Goal: Entertainment & Leisure: Consume media (video, audio)

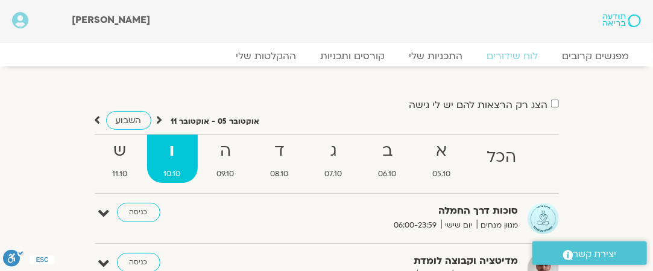
scroll to position [60, 0]
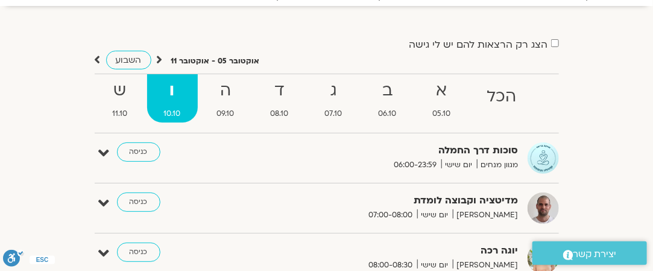
click at [541, 163] on img at bounding box center [542, 157] width 31 height 31
click at [134, 154] on link "כניסה" at bounding box center [138, 151] width 43 height 19
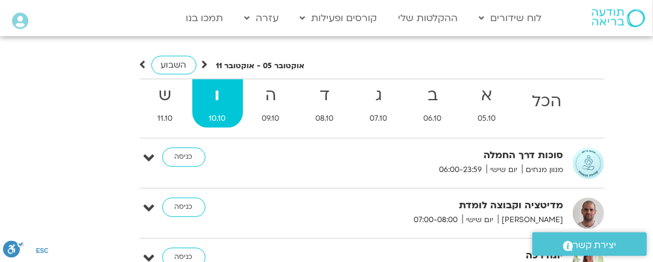
scroll to position [2491, 0]
click at [198, 146] on link "כניסה" at bounding box center [183, 155] width 43 height 19
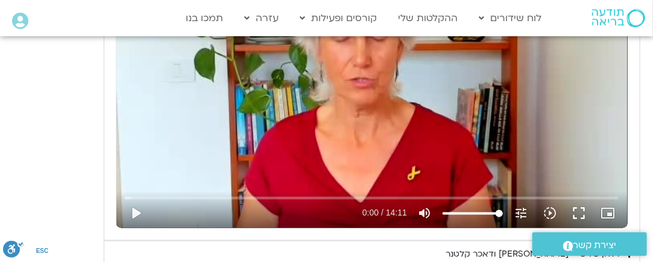
scroll to position [760, 0]
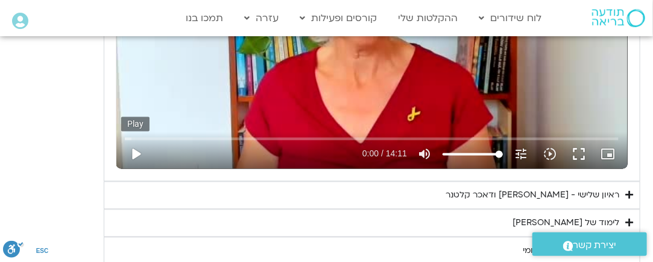
click at [133, 156] on button "play_arrow" at bounding box center [135, 154] width 29 height 29
click at [577, 149] on button "fullscreen" at bounding box center [578, 154] width 29 height 29
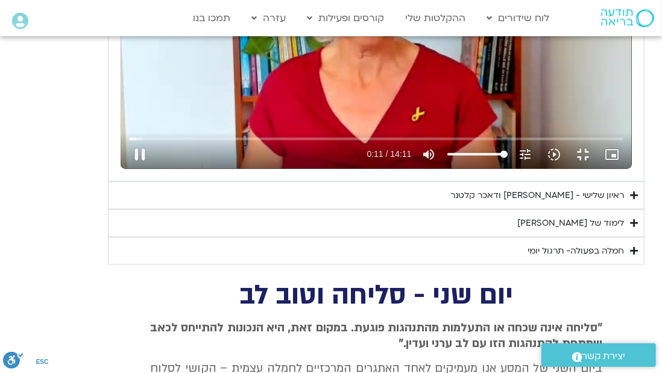
type input "11.408675"
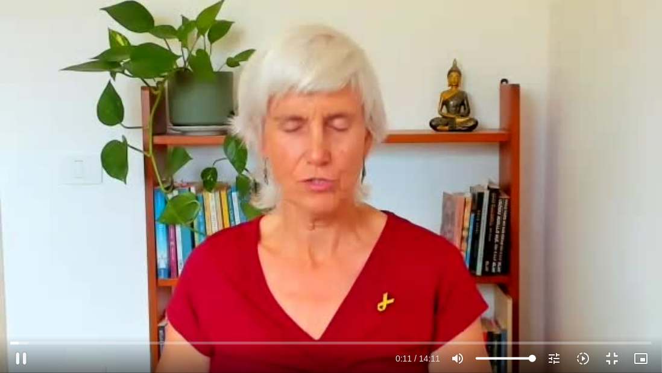
type input "84.567775974026"
type input "11.457855"
type input "84.567775974026"
click at [524, 261] on input "Volume" at bounding box center [506, 357] width 60 height 7
type input "13.536578"
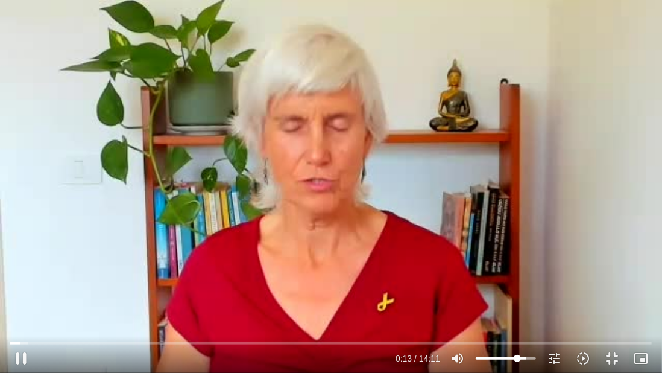
type input "71.580762987013"
click at [517, 261] on input "Volume" at bounding box center [506, 357] width 60 height 7
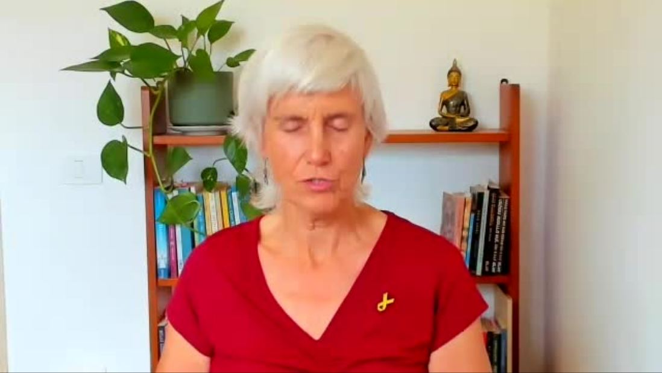
click at [644, 105] on div "Skip Ad 6:49 pause 0:16 / 14:11 volume_up Mute tune Resolution Auto 240p slow_m…" at bounding box center [331, 186] width 662 height 373
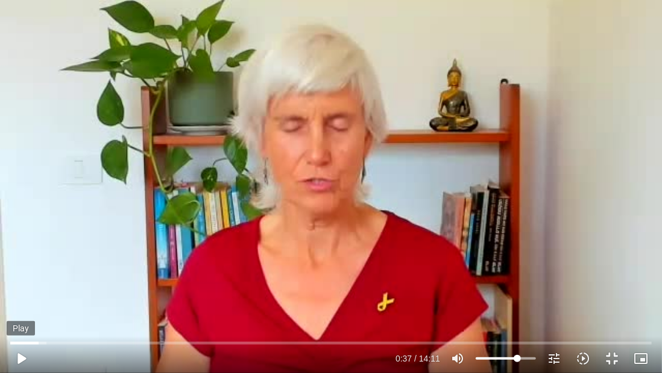
click at [22, 261] on button "play_arrow" at bounding box center [21, 358] width 29 height 29
type input "162.574972"
click at [457, 261] on icon "volume_up" at bounding box center [457, 358] width 14 height 14
type input "0"
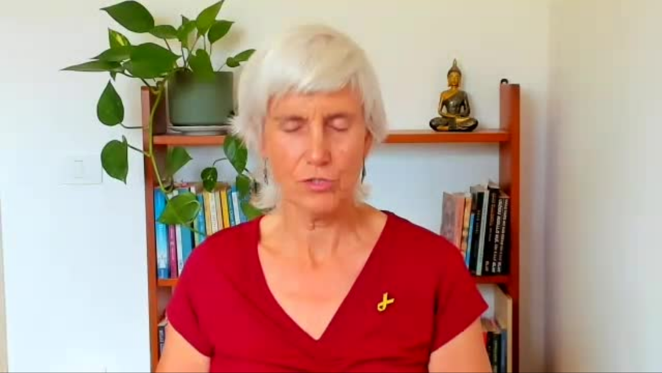
click at [457, 261] on icon "volume_off" at bounding box center [457, 358] width 14 height 14
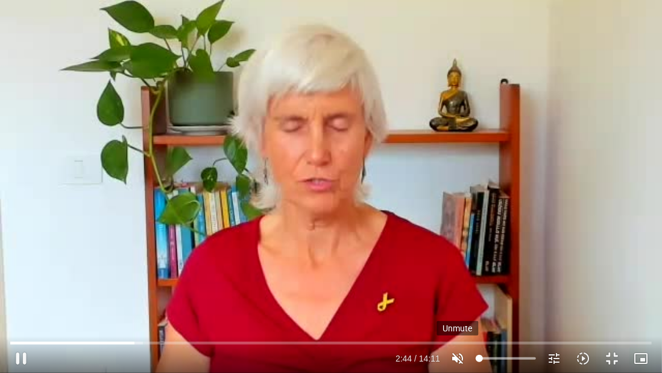
click at [457, 261] on icon "volume_off" at bounding box center [457, 358] width 14 height 14
type input "164.906959"
type input "71.580762987013"
click at [556, 261] on icon "tune" at bounding box center [554, 358] width 14 height 14
click at [263, 261] on input "Seek" at bounding box center [330, 342] width 641 height 7
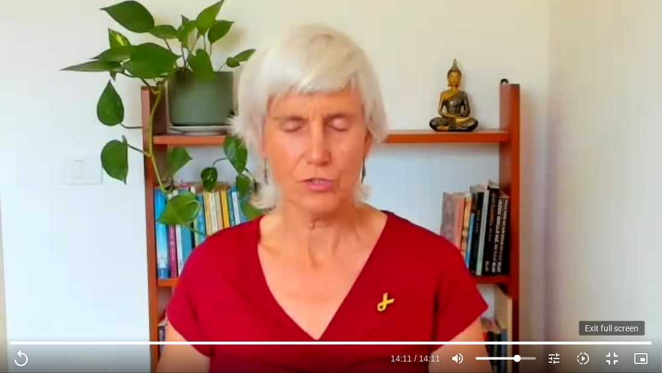
click at [612, 261] on button "fullscreen_exit" at bounding box center [611, 358] width 29 height 29
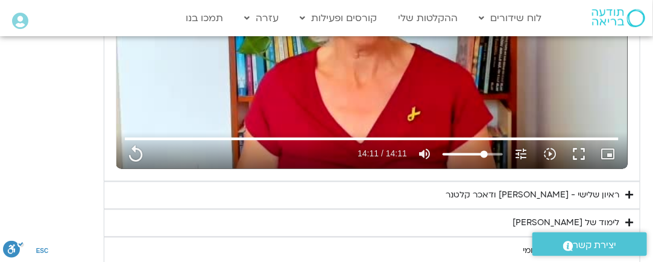
click at [574, 191] on div "ראיון שלישי - [PERSON_NAME] ודאכר קלטנר" at bounding box center [533, 195] width 174 height 14
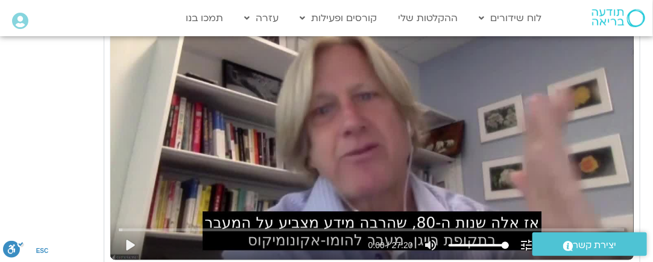
scroll to position [1061, 0]
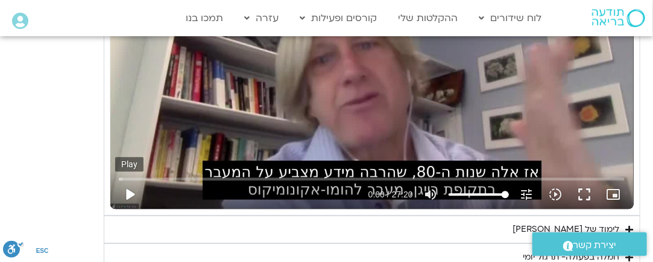
click at [127, 191] on button "play_arrow" at bounding box center [129, 194] width 29 height 29
type input "851.4"
type input "0.091141"
type input "851.4"
type input "0.220243"
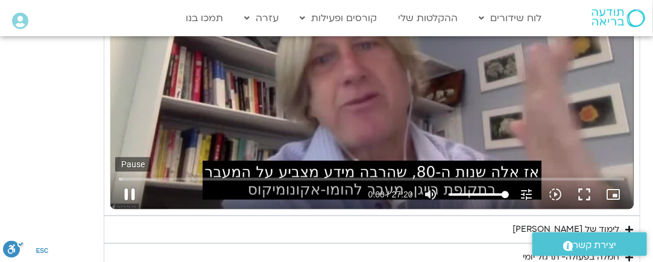
type input "851.4"
type input "0.474058"
type input "851.4"
type input "0.603753"
type input "851.4"
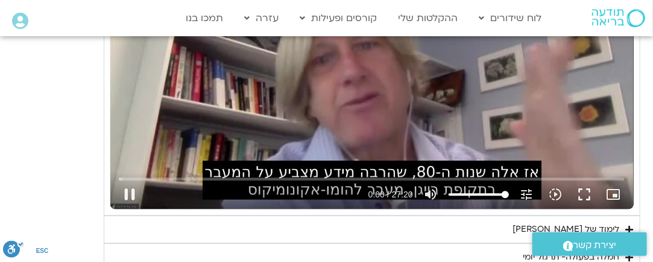
type input "0.669955"
type input "851.4"
type input "0.871714"
type input "851.4"
type input "1.003074"
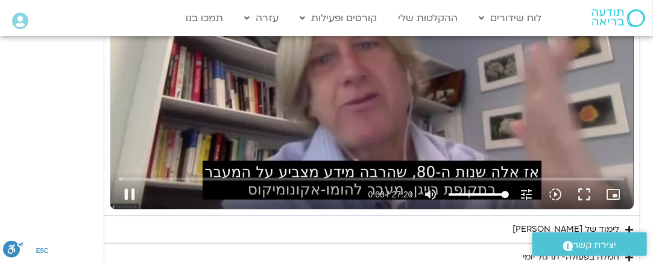
type input "851.4"
type input "1.102783"
type input "851.4"
type input "1.148377"
type input "851.4"
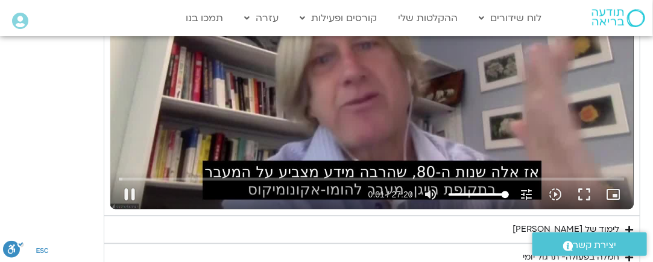
type input "1.278618"
type input "851.4"
type input "1.413014"
type input "851.4"
type input "1.542244"
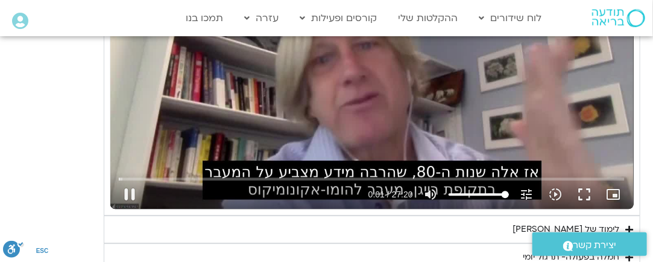
type input "851.4"
type input "1.676881"
type input "851.4"
type input "1.919634"
type input "851.4"
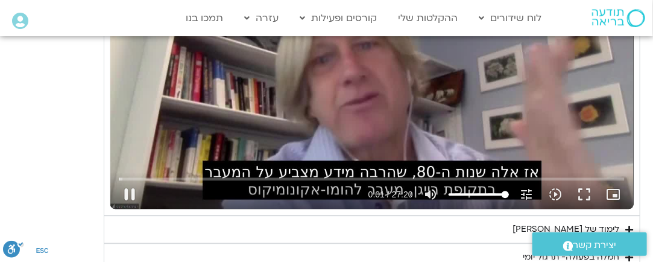
type input "1.98546"
type input "851.4"
type input "2.184777"
type input "851.4"
type input "2.318413"
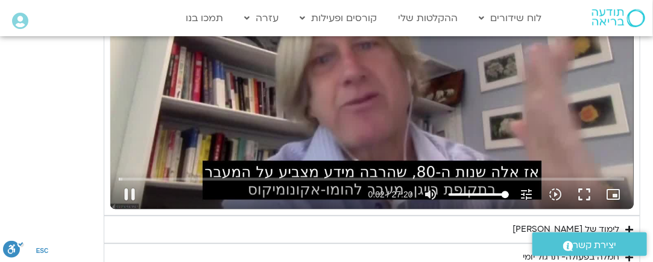
type input "851.4"
type input "2.453"
type input "851.4"
type input "2.584849"
type input "851.4"
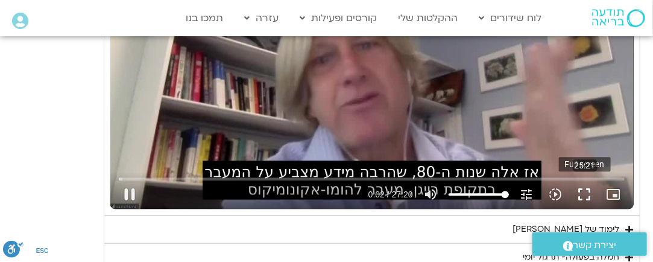
type input "2.685234"
type input "851.4"
type input "2.85209"
type input "851.4"
type input "2.901828"
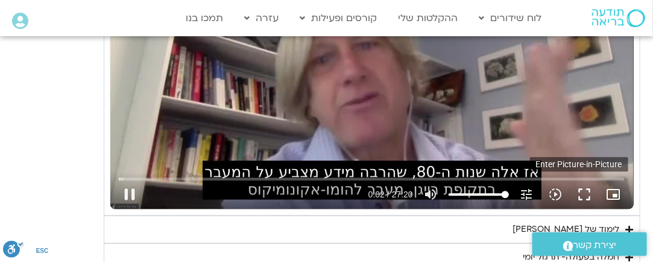
type input "851.4"
type input "3.119264"
type input "851.4"
type input "3.252147"
type input "851.4"
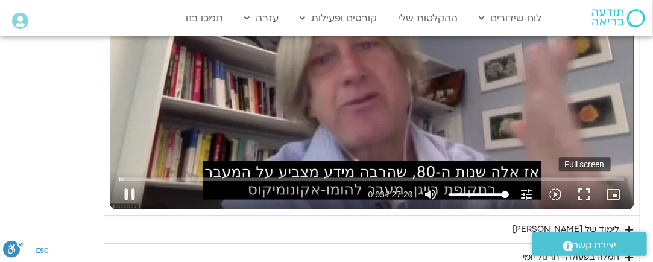
type input "3.355546"
type input "851.4"
type input "3.501277"
type input "851.4"
type input "3.634325"
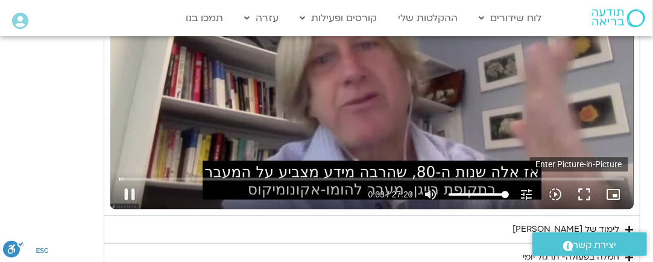
type input "851.4"
type input "3.750169"
type input "851.4"
type input "3.903126"
type input "851.4"
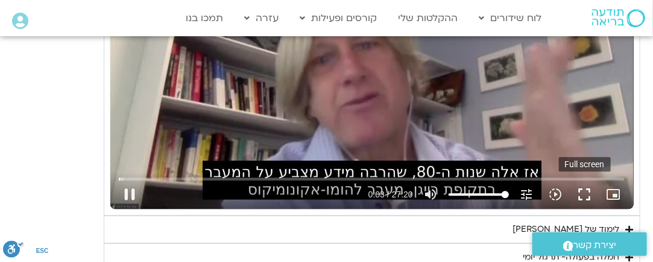
type input "4.000957"
type input "851.4"
type input "4.151322"
type input "851.4"
type input "4.28445"
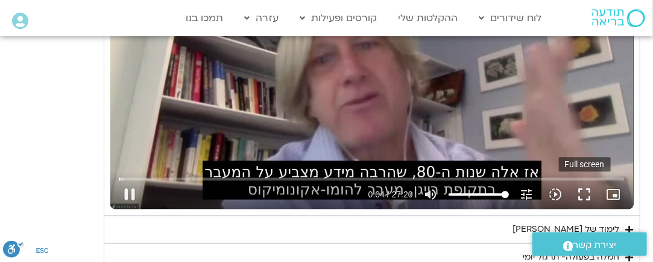
type input "851.4"
type input "4.302868"
type input "851.4"
type input "4.434297"
click at [585, 189] on button "fullscreen" at bounding box center [584, 194] width 29 height 29
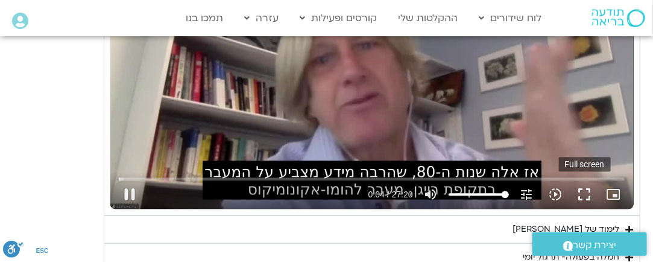
type input "851.4"
type input "4.59507"
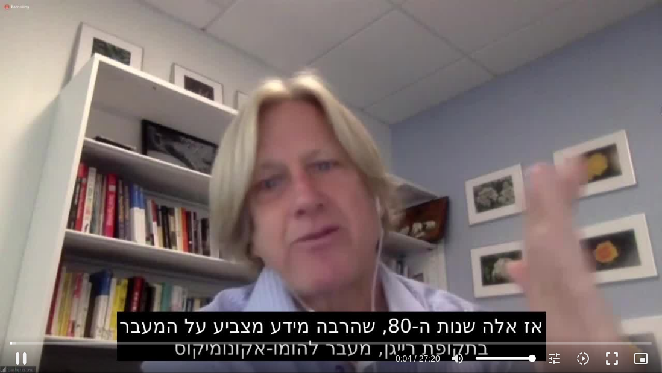
type input "851.4"
type input "4.694569"
type input "851.4"
type input "4.836354"
type input "851.4"
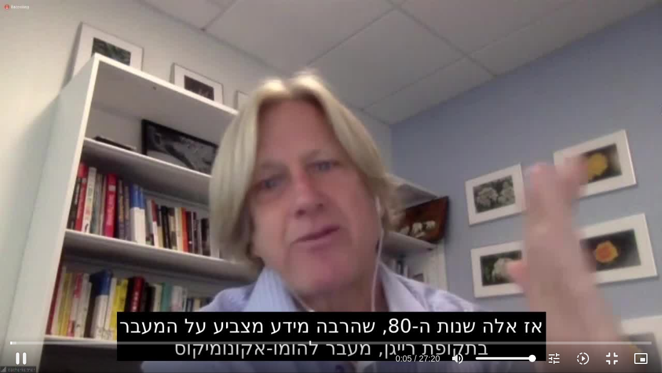
type input "5.086684"
type input "851.4"
type input "5.219599"
type input "851.4"
type input "5.354128"
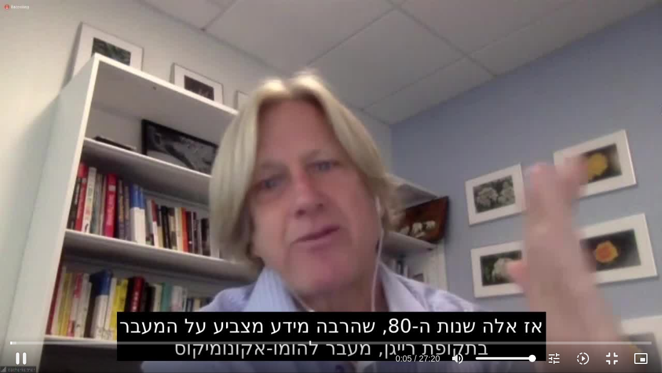
type input "851.4"
type input "5.485096"
type input "851.4"
type input "5.621962"
type input "851.4"
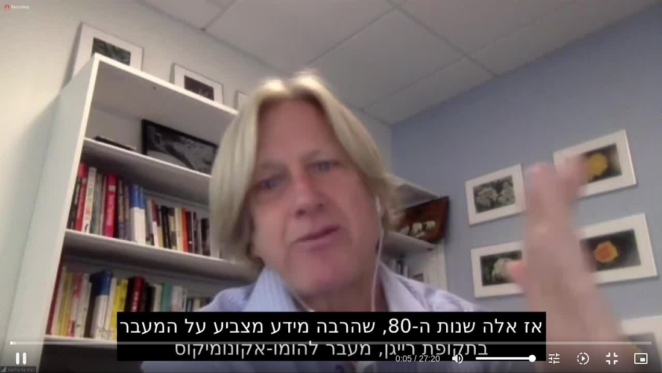
type input "5.750141"
type input "851.4"
type input "5.883359"
type input "851.4"
type input "6.017181"
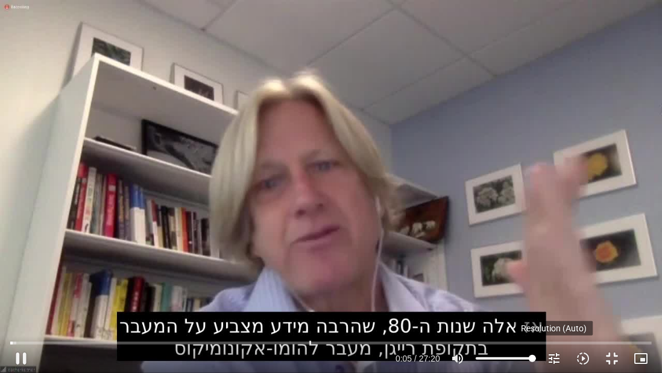
type input "851.4"
type input "6.117792"
type input "851.4"
type input "6.285101"
type input "851.4"
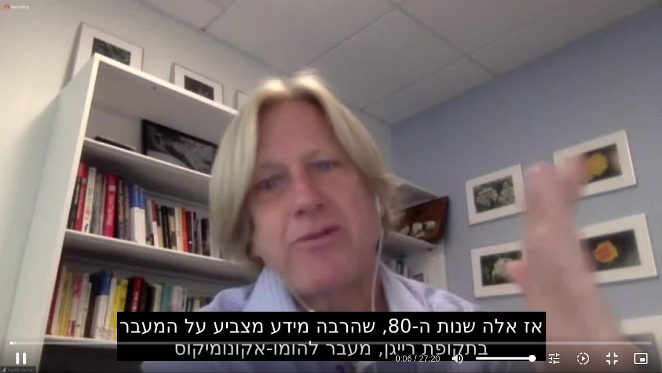
type input "6.400056"
type input "851.4"
type input "6.547586"
type input "851.4"
type input "6.664271"
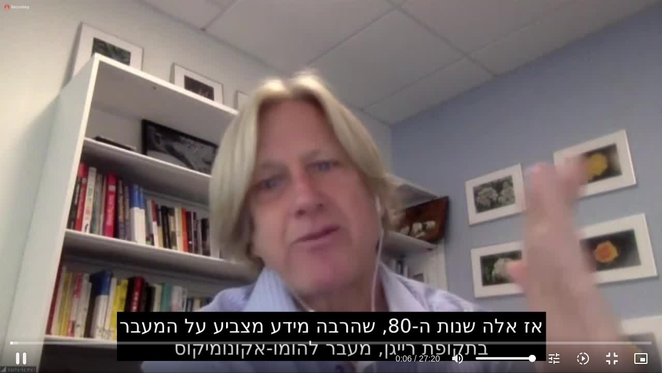
type input "851.4"
type input "6.800499"
type input "851.4"
type input "6.822544"
type input "851.4"
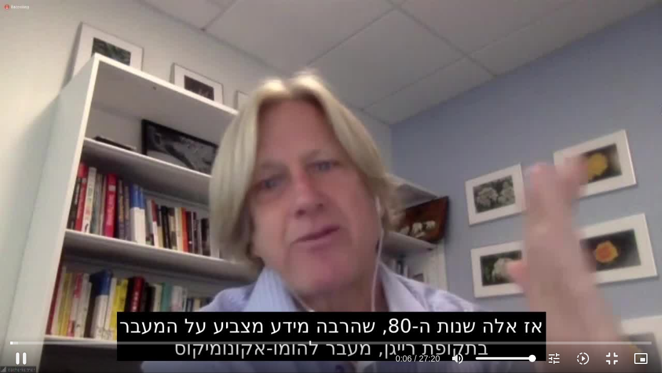
type input "7.040084"
type input "851.4"
type input "7.183057"
type input "851.4"
type input "7.213614"
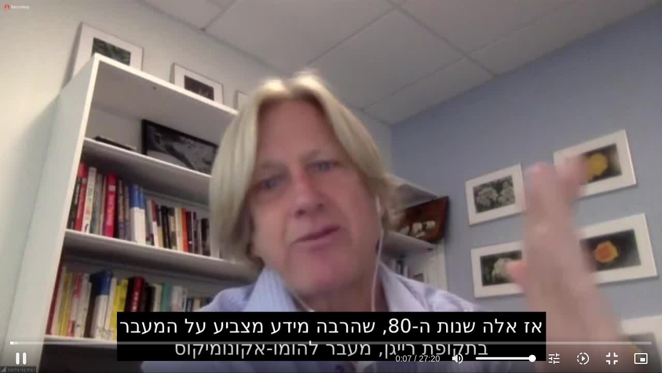
type input "851.4"
type input "7.432198"
type input "851.4"
type input "7.466885"
type input "851.4"
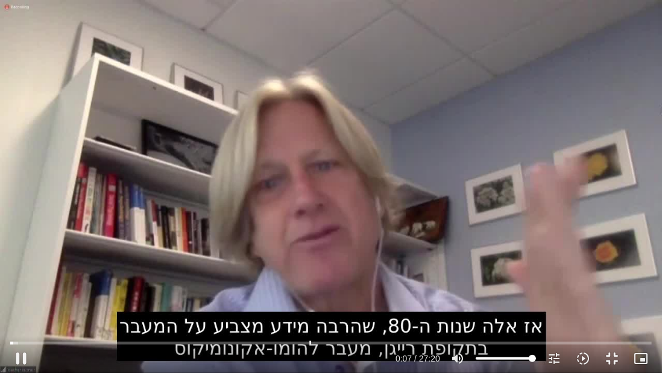
type input "7.59617"
type input "851.4"
type input "7.783148"
type input "82.619724025974"
click at [523, 261] on input "Volume" at bounding box center [506, 357] width 60 height 7
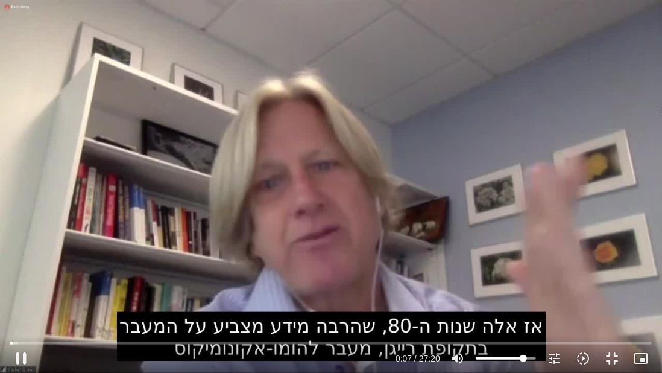
type input "851.4"
type input "7.932026"
type input "851.4"
type input "7.993277"
type input "851.4"
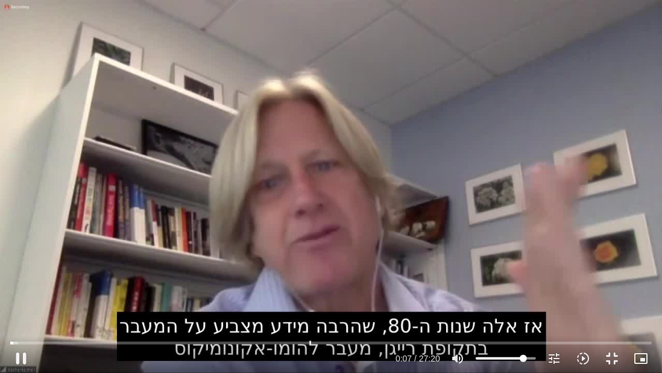
type input "8.246102"
type input "851.4"
type input "8.282042"
type input "851.4"
type input "8.384418"
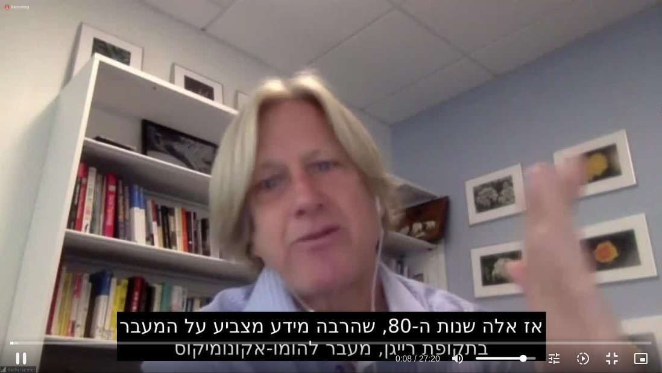
type input "851.4"
type input "8.515897"
type input "851.4"
type input "8.65209"
type input "851.4"
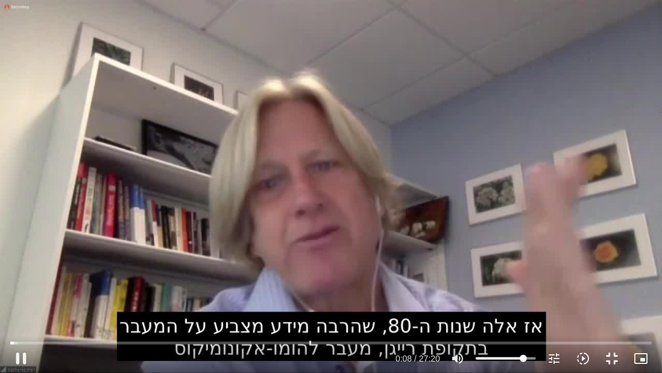
type input "8.779852"
type input "851.4"
type input "8.909691"
type input "851.4"
type input "9.039694"
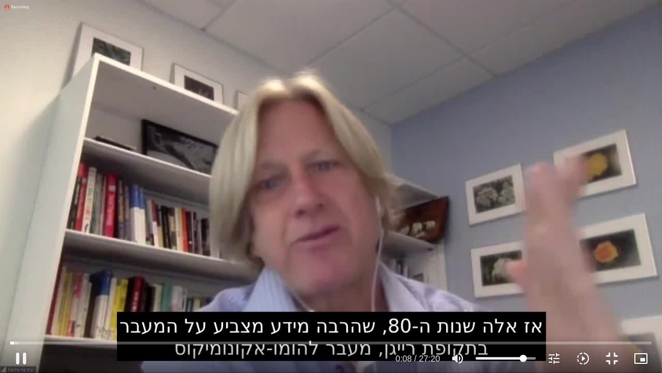
type input "851.4"
type input "9.172125"
type input "851.4"
type input "9.306162"
type input "851.4"
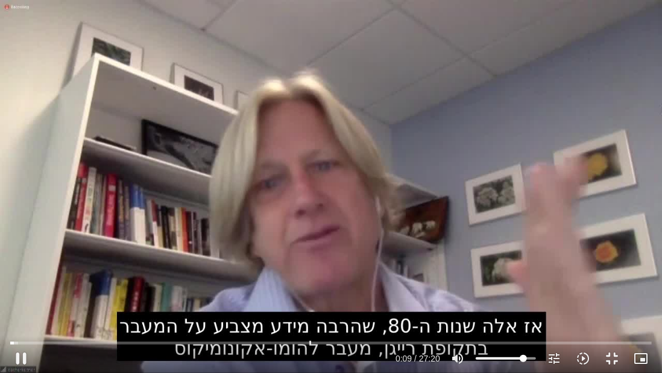
type input "9.436848"
type input "851.4"
type input "9.570042"
type input "851.4"
type input "9.704979"
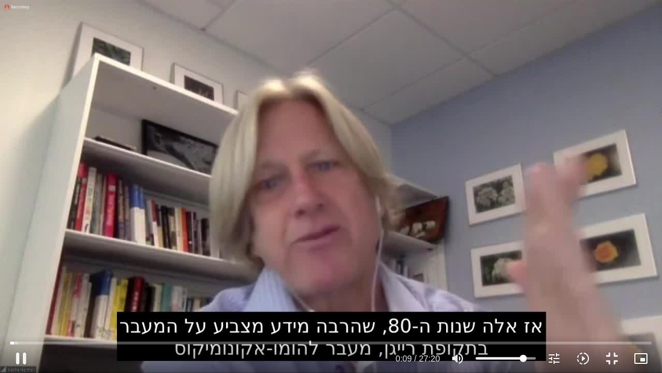
type input "851.4"
type input "9.843163"
type input "851.4"
type input "9.973566"
type input "851.4"
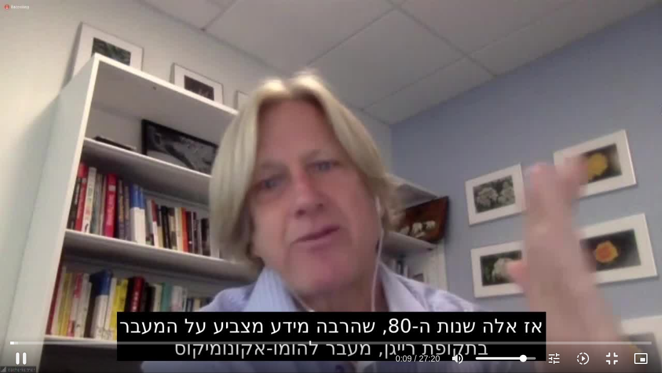
type input "10.106147"
type input "851.4"
type input "10.237697"
type input "851.4"
type input "10.369839"
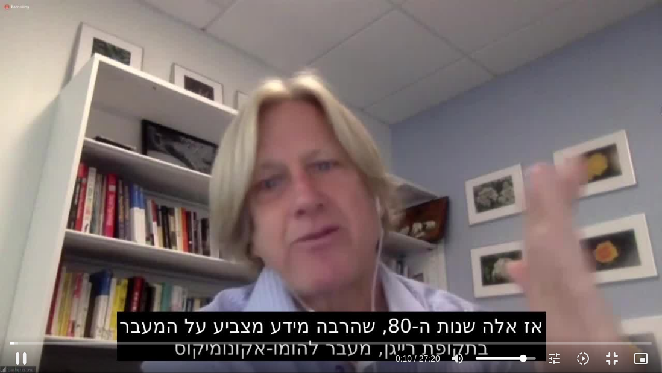
type input "851.4"
type input "10.500338"
type input "851.4"
type input "10.632216"
type input "851.4"
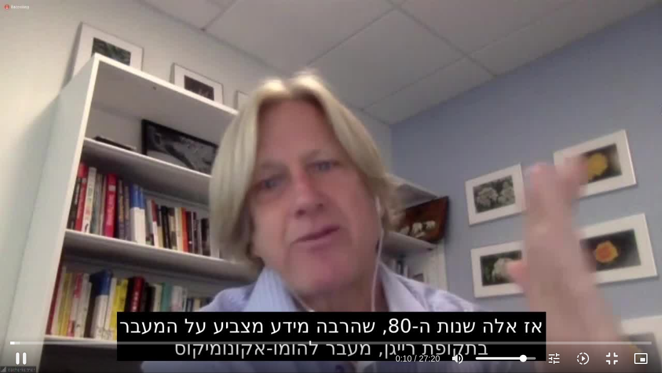
type input "10.759643"
type input "851.4"
type input "10.898223"
type input "851.4"
type input "11.032252"
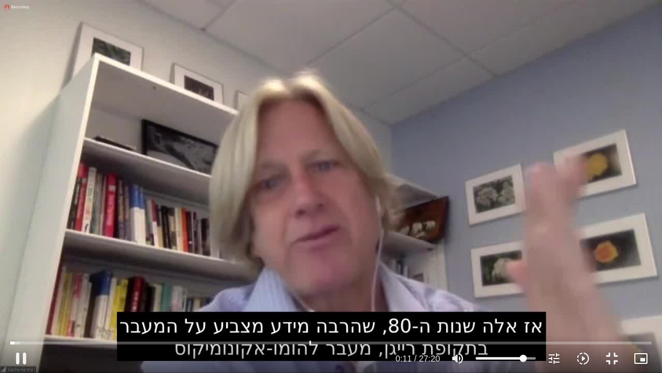
type input "851.4"
type input "11.164327"
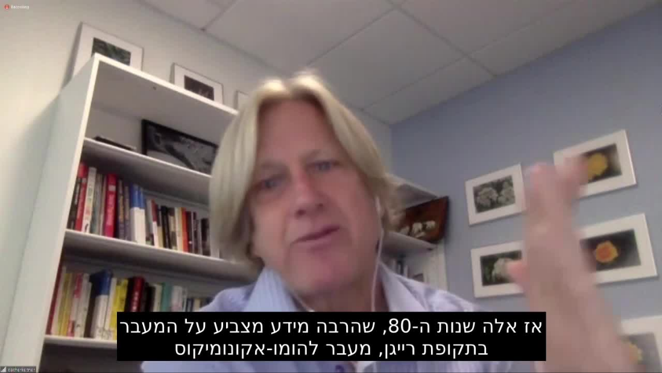
type input "851.4"
type input "322.122921"
type input "851.4"
type input "322.262717"
type input "851.4"
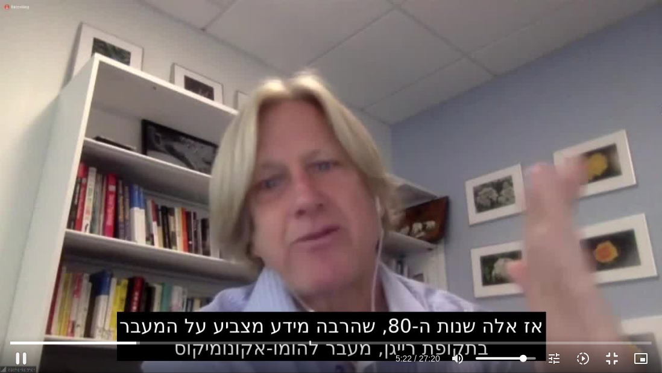
type input "322.332061"
type input "851.4"
type input "322.548355"
type input "851.4"
type input "322.681143"
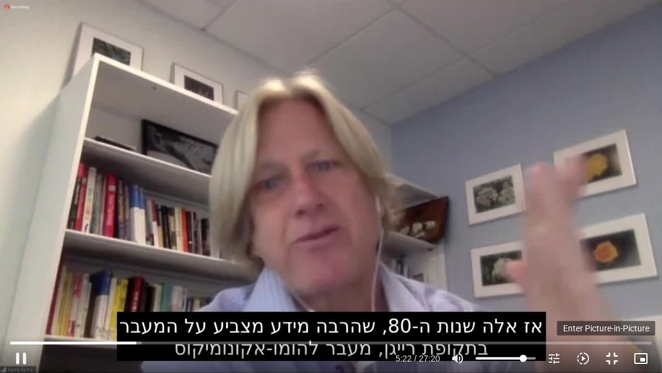
type input "851.4"
type input "322.821481"
type input "851.4"
type input "322.962672"
type input "851.4"
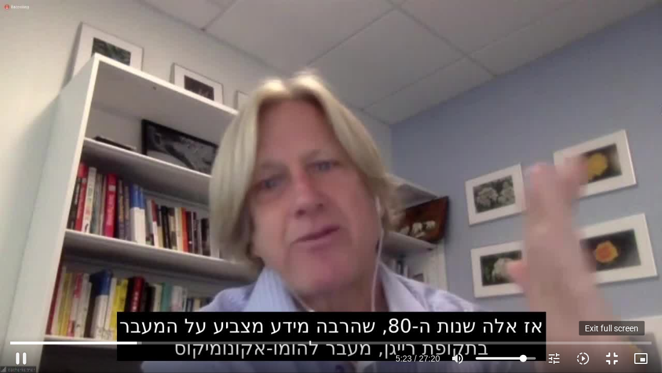
type input "323.094583"
type input "851.4"
type input "323.235949"
type input "851.4"
click at [533, 261] on input "Volume" at bounding box center [506, 357] width 60 height 7
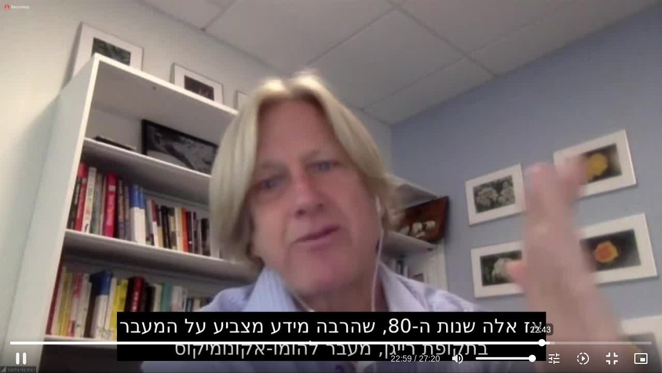
click at [541, 261] on input "Seek" at bounding box center [330, 342] width 641 height 7
click at [537, 261] on input "Seek" at bounding box center [330, 342] width 641 height 7
click at [614, 261] on button "fullscreen_exit" at bounding box center [611, 358] width 29 height 29
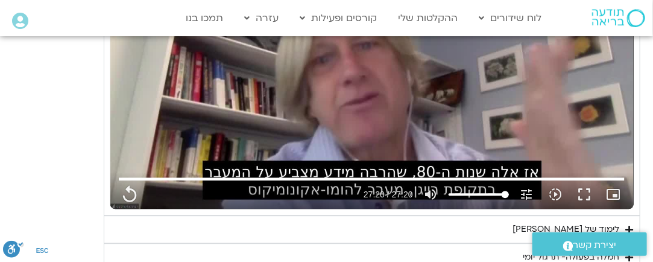
click at [606, 224] on div "לימוד של [PERSON_NAME]" at bounding box center [566, 229] width 107 height 14
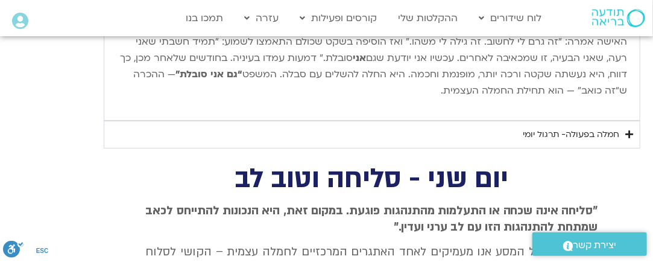
scroll to position [1537, 0]
click at [558, 75] on p "האישה אמרה: “זה גרם לי לחשוב. זה גילה לי משהו.” ואז הוסיפה בשקט שכולם התאמצו לש…" at bounding box center [371, 66] width 511 height 65
click at [610, 129] on div "חמלה בפעולה- תרגול יומי" at bounding box center [571, 134] width 96 height 14
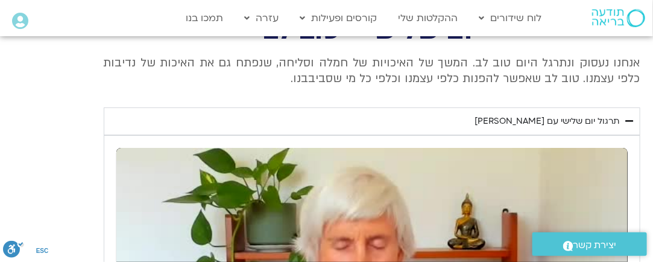
scroll to position [483, 0]
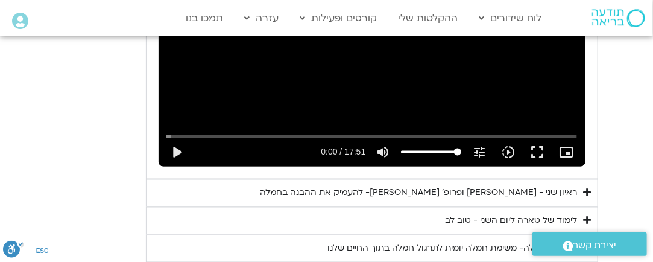
scroll to position [2122, 0]
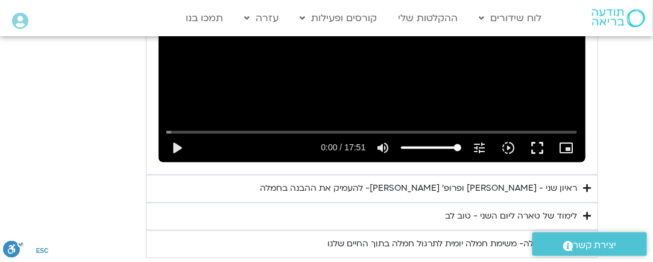
click at [436, 181] on div "ראיון שני - [PERSON_NAME] ופרופ׳ [PERSON_NAME]- להעמיק את ההבנה בחמלה" at bounding box center [418, 188] width 317 height 14
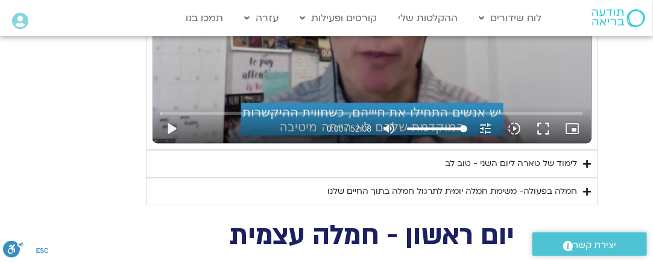
scroll to position [2446, 0]
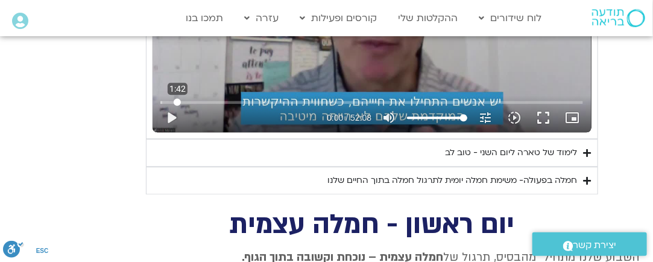
click at [177, 98] on input "Seek" at bounding box center [371, 101] width 423 height 7
click at [169, 103] on button "play_arrow" at bounding box center [171, 117] width 29 height 29
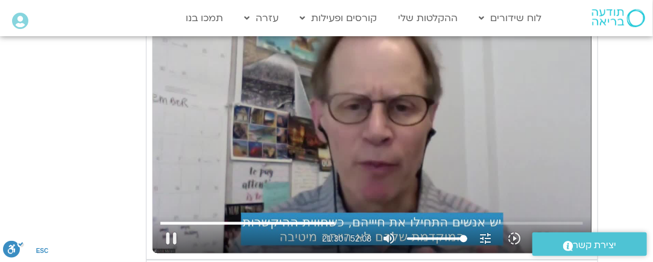
scroll to position [2327, 0]
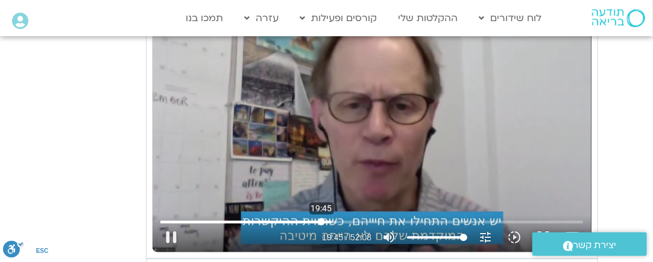
click at [321, 218] on input "Seek" at bounding box center [371, 221] width 423 height 7
click at [324, 218] on input "Seek" at bounding box center [371, 221] width 423 height 7
click at [332, 218] on input "Seek" at bounding box center [371, 221] width 423 height 7
click at [374, 123] on div "Skip Ad 21:07 pause 26:06 / 52:08 volume_up Mute tune Resolution Auto 720p slow…" at bounding box center [372, 128] width 439 height 247
